Goal: Navigation & Orientation: Find specific page/section

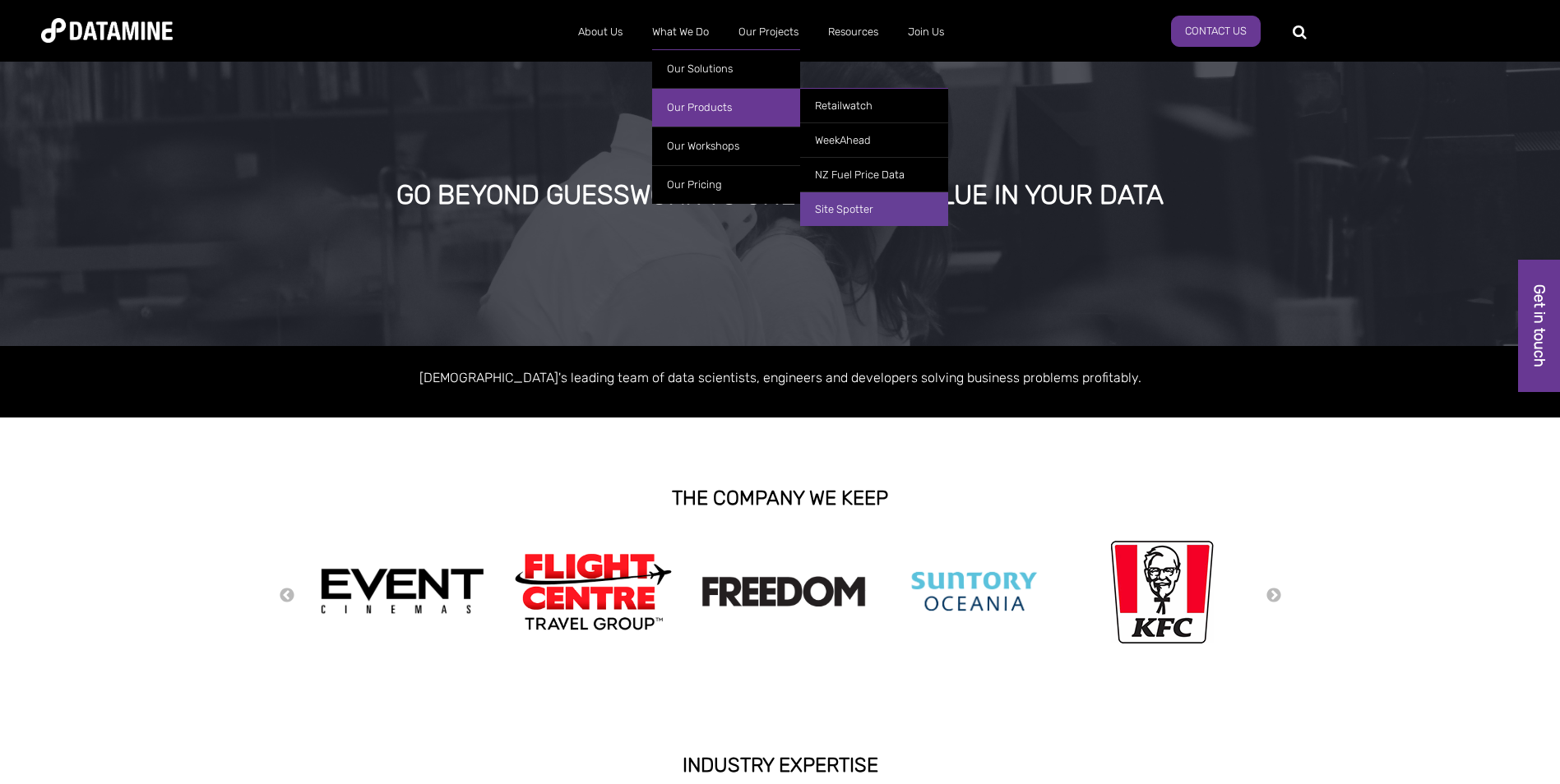
click at [862, 207] on link "Site Spotter" at bounding box center [874, 209] width 148 height 35
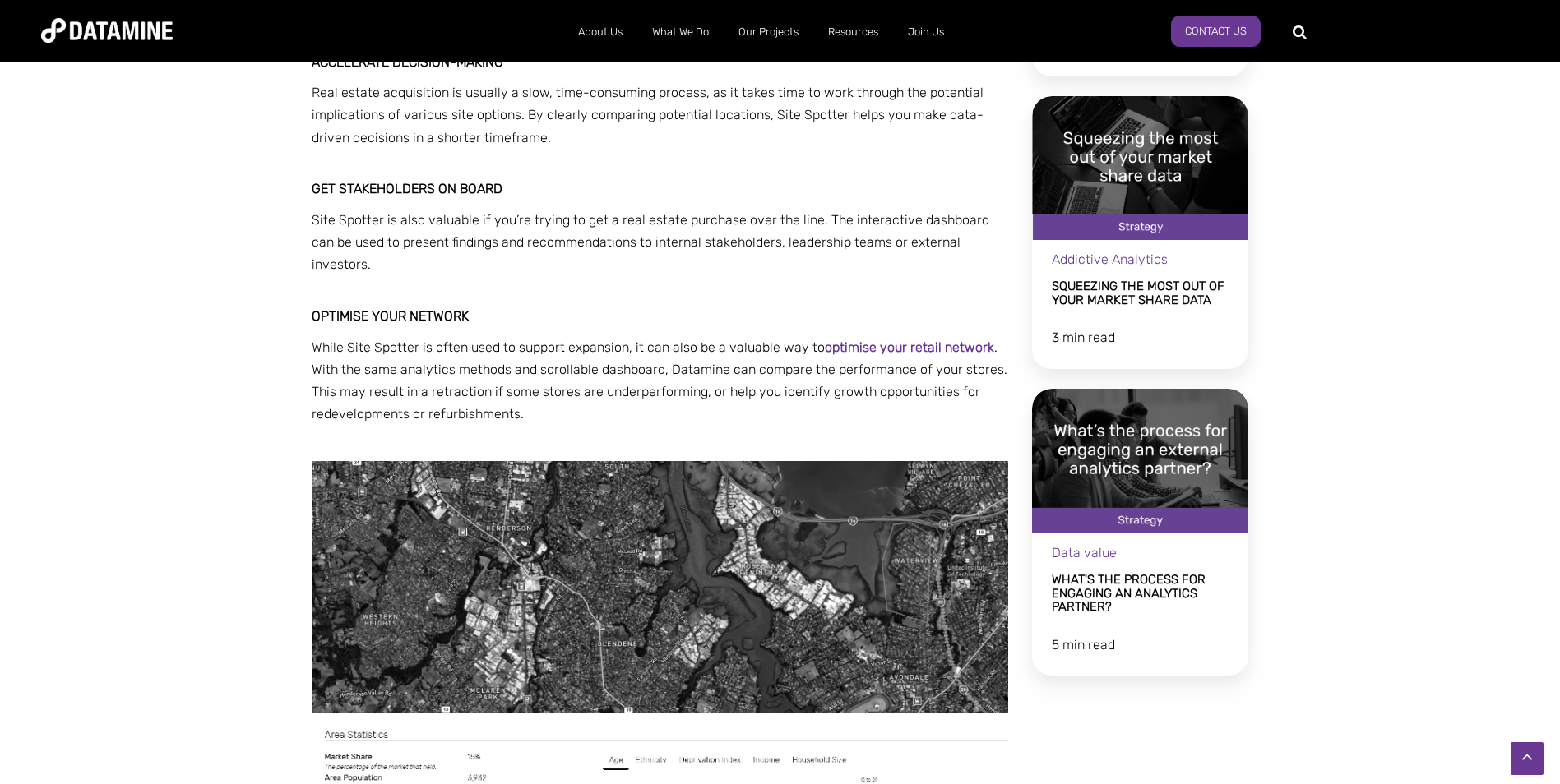
scroll to position [2137, 0]
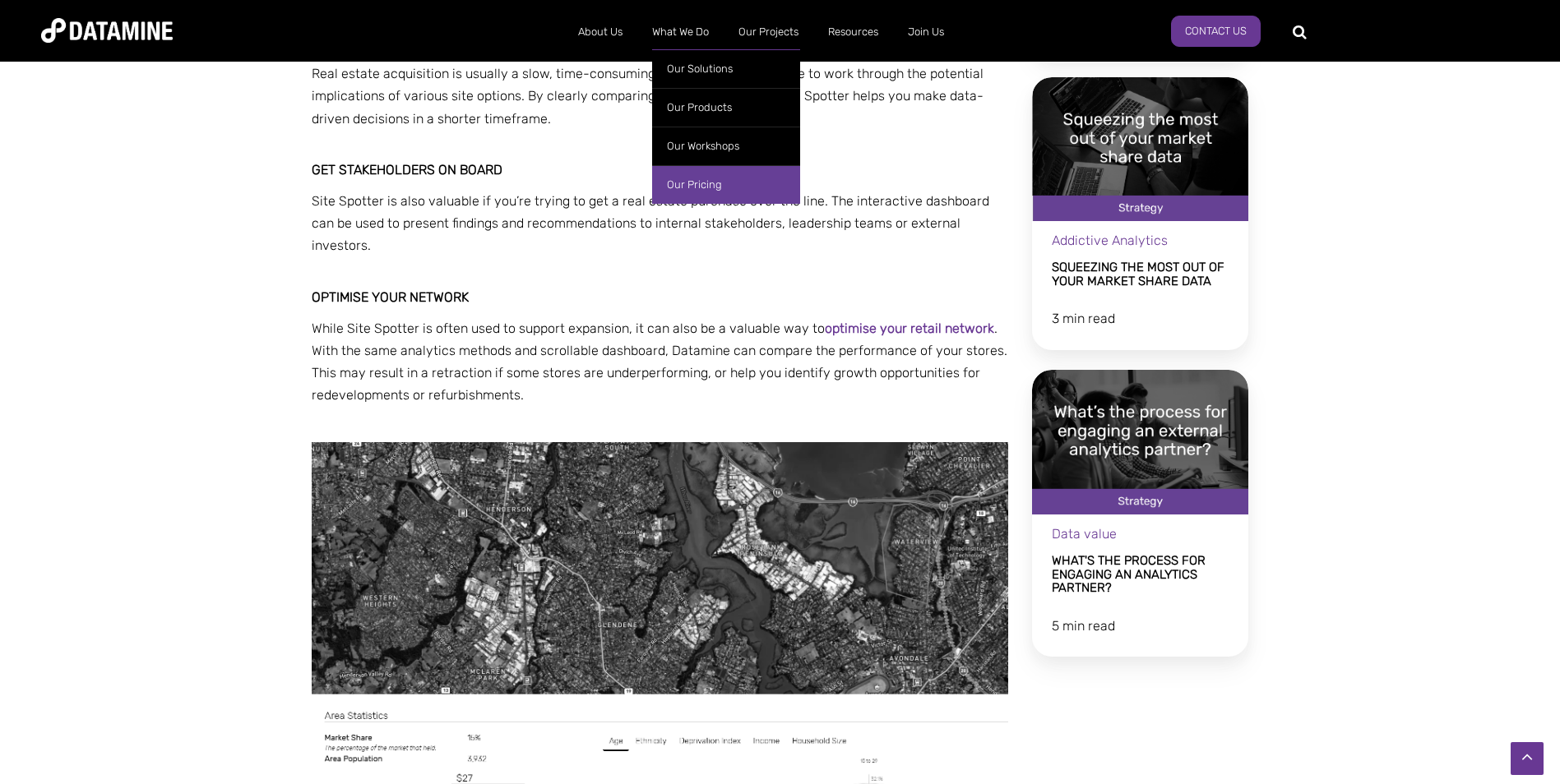
click at [720, 184] on link "Our Pricing" at bounding box center [725, 184] width 148 height 39
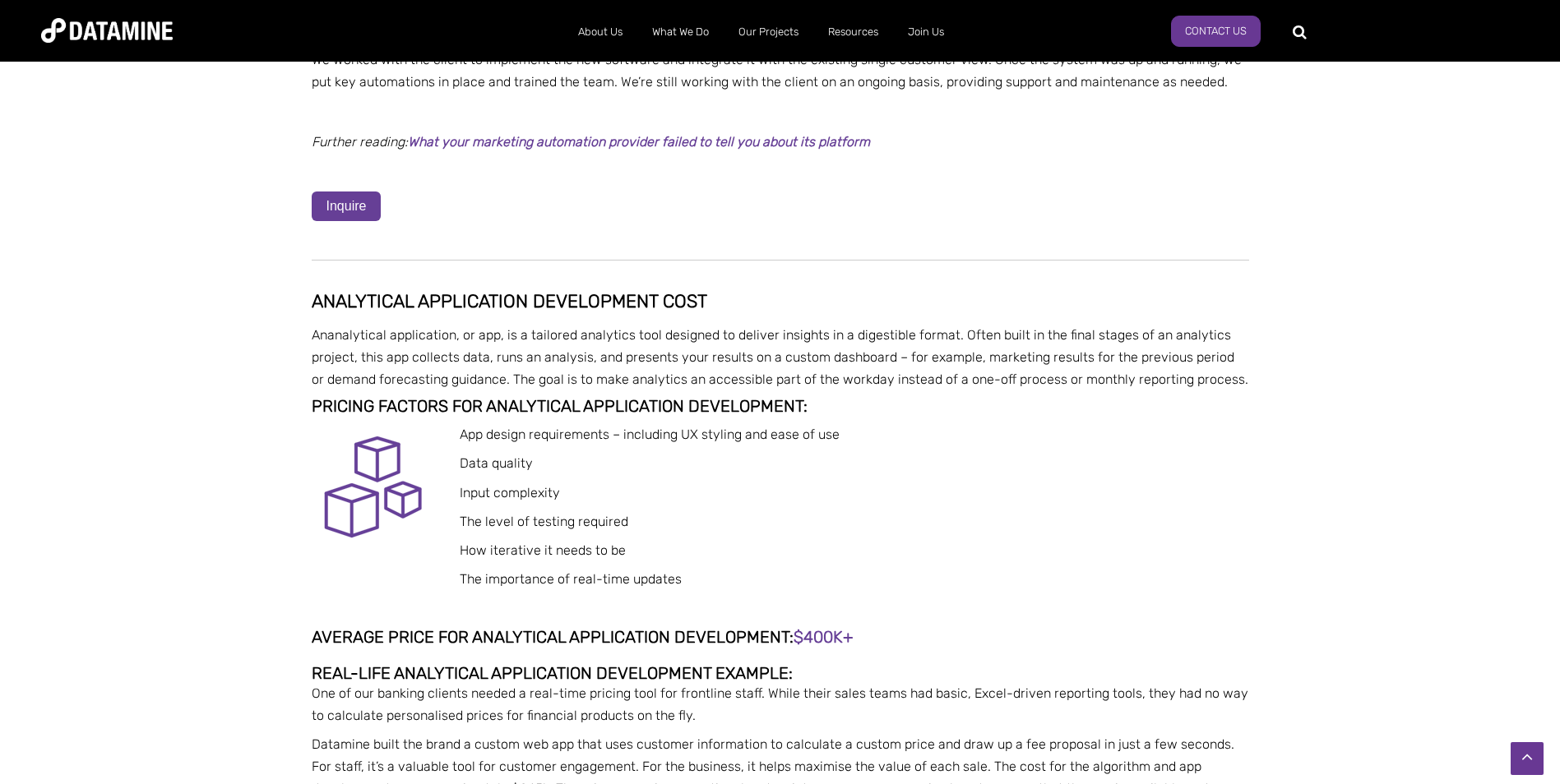
scroll to position [7250, 0]
